Goal: Task Accomplishment & Management: Manage account settings

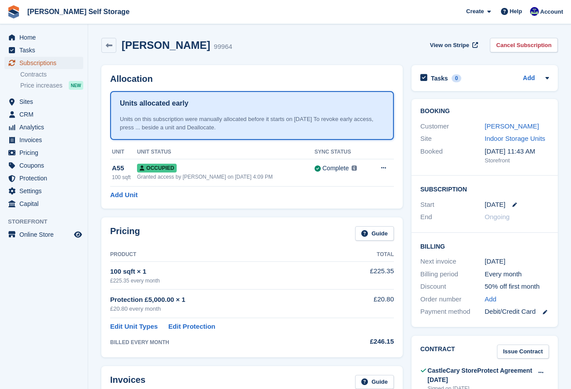
click at [35, 62] on span "Subscriptions" at bounding box center [45, 63] width 53 height 12
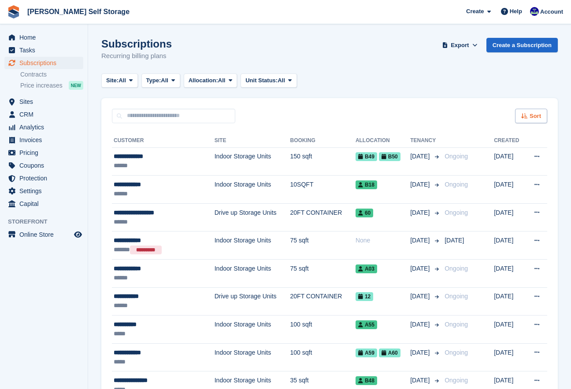
click at [530, 118] on span "Sort" at bounding box center [534, 116] width 11 height 9
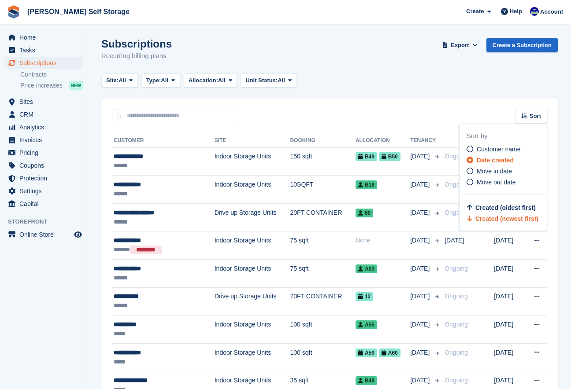
scroll to position [17, 0]
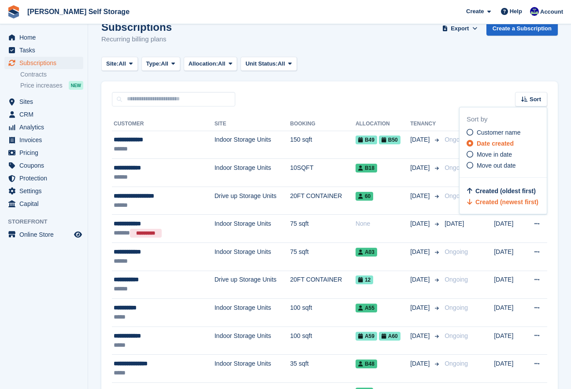
click at [467, 173] on div "Sort by Customer name Date created Move in date Move out date" at bounding box center [506, 149] width 80 height 69
click at [470, 155] on icon at bounding box center [469, 154] width 7 height 7
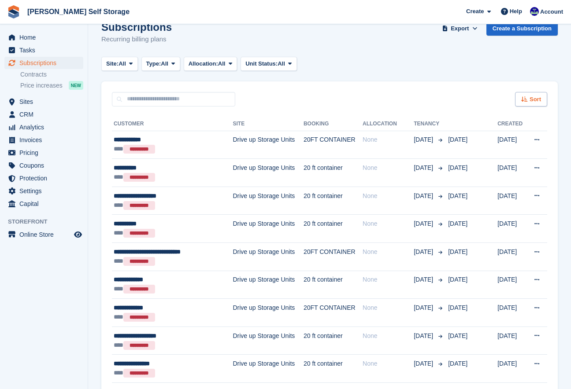
click at [525, 99] on icon at bounding box center [524, 99] width 7 height 6
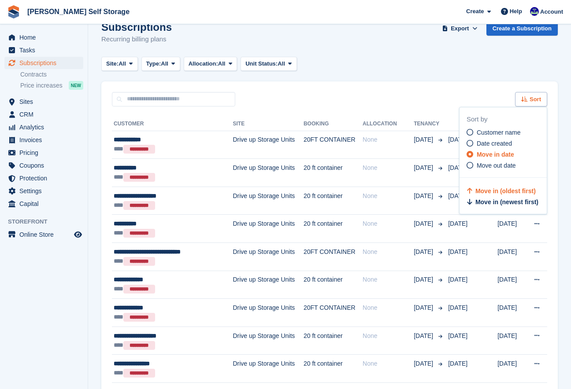
scroll to position [15, 0]
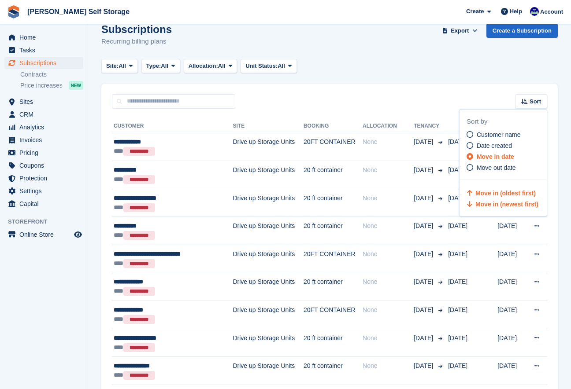
click at [470, 207] on icon at bounding box center [470, 204] width 7 height 7
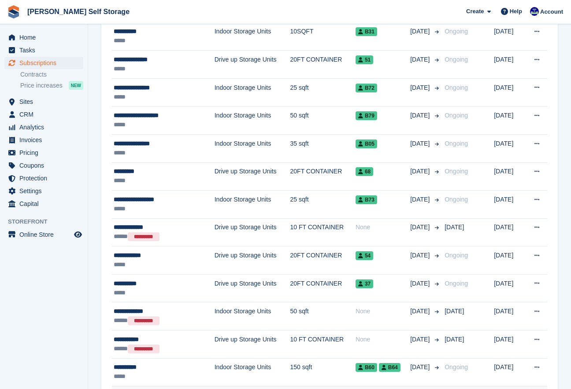
scroll to position [824, 0]
